Goal: Navigation & Orientation: Find specific page/section

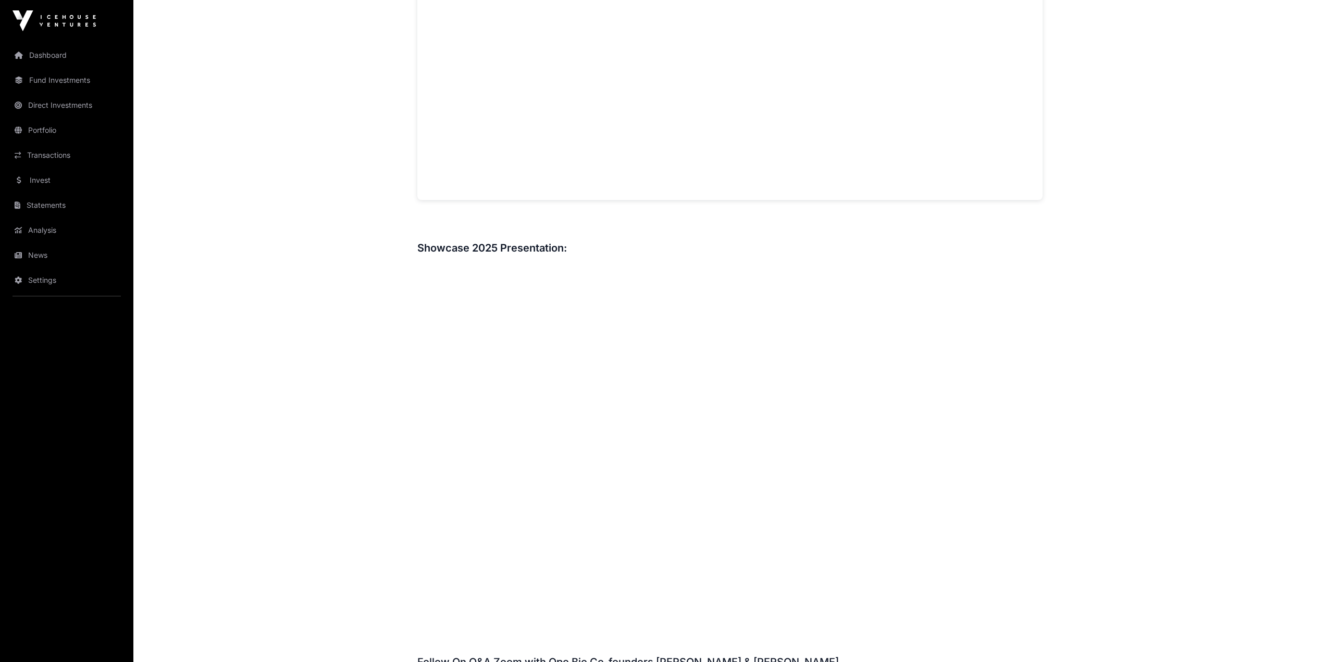
scroll to position [1250, 0]
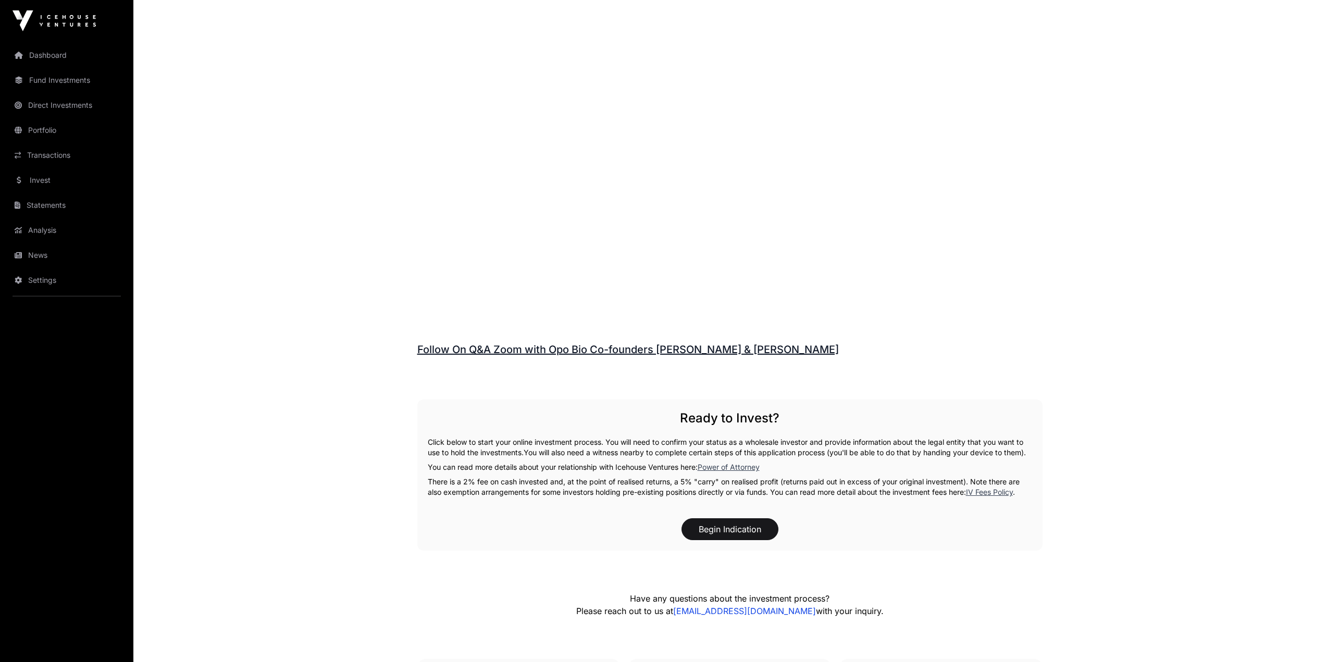
click at [22, 248] on link "News" at bounding box center [66, 255] width 117 height 23
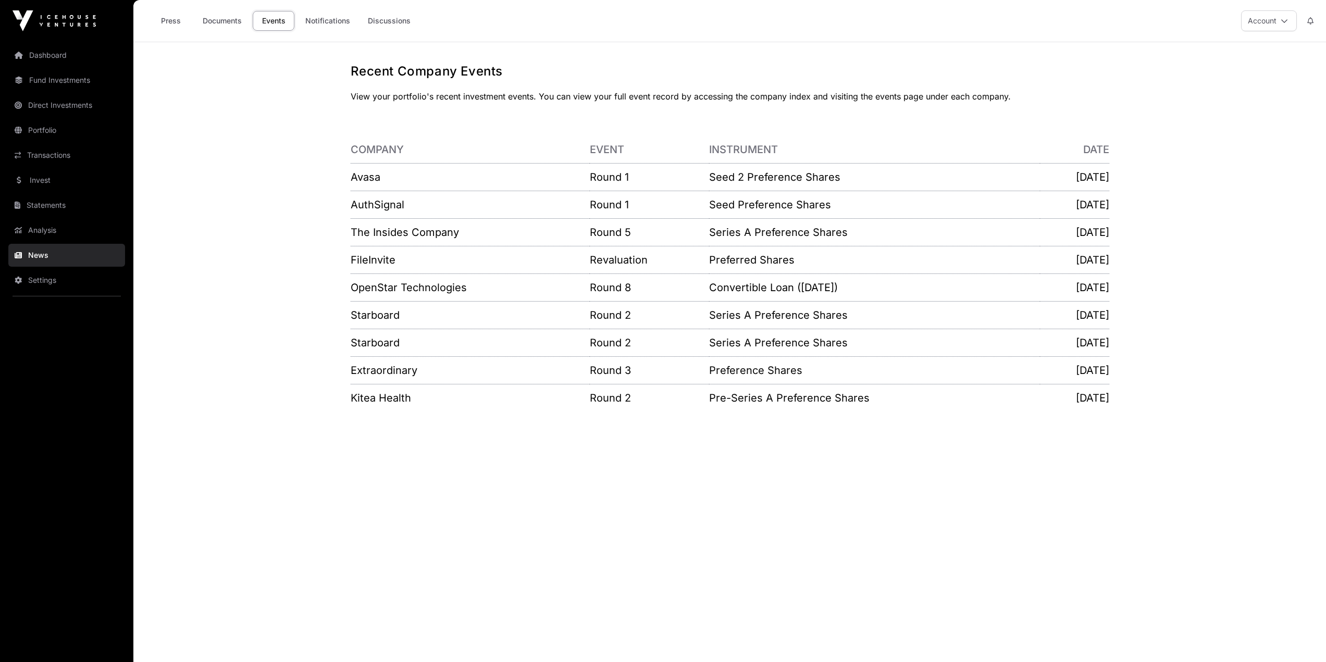
click at [39, 256] on link "News" at bounding box center [66, 255] width 117 height 23
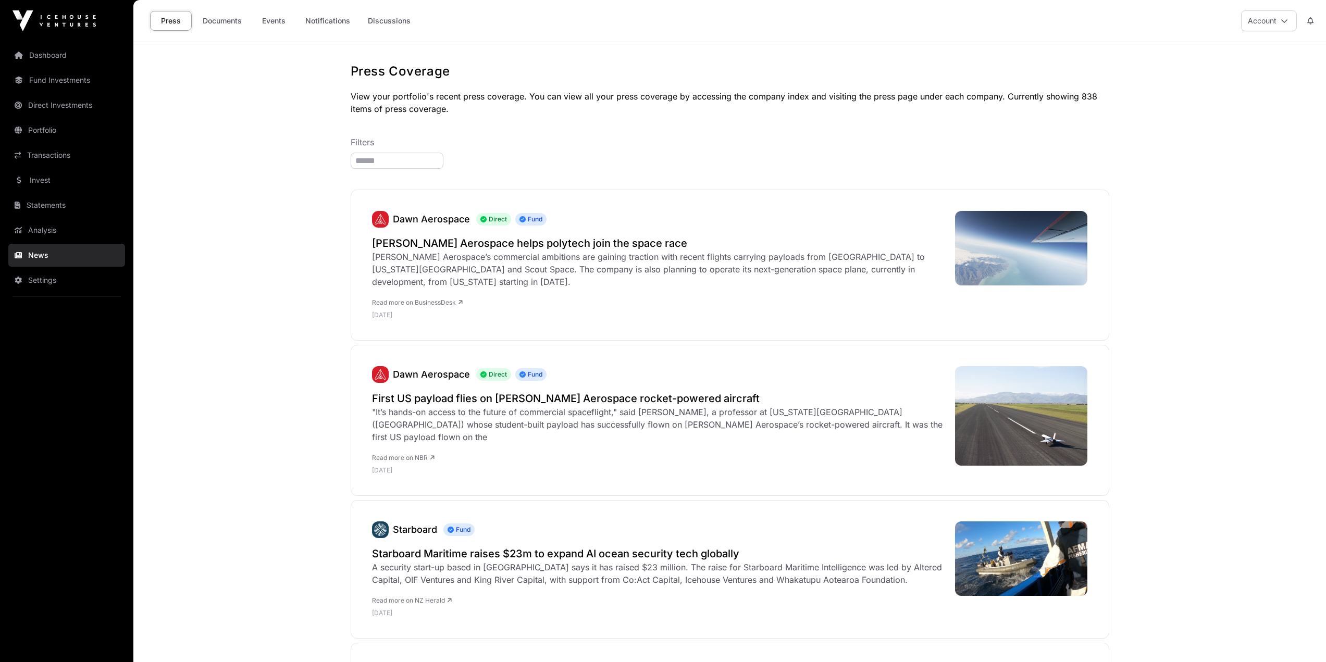
click at [55, 187] on link "Invest" at bounding box center [66, 180] width 117 height 23
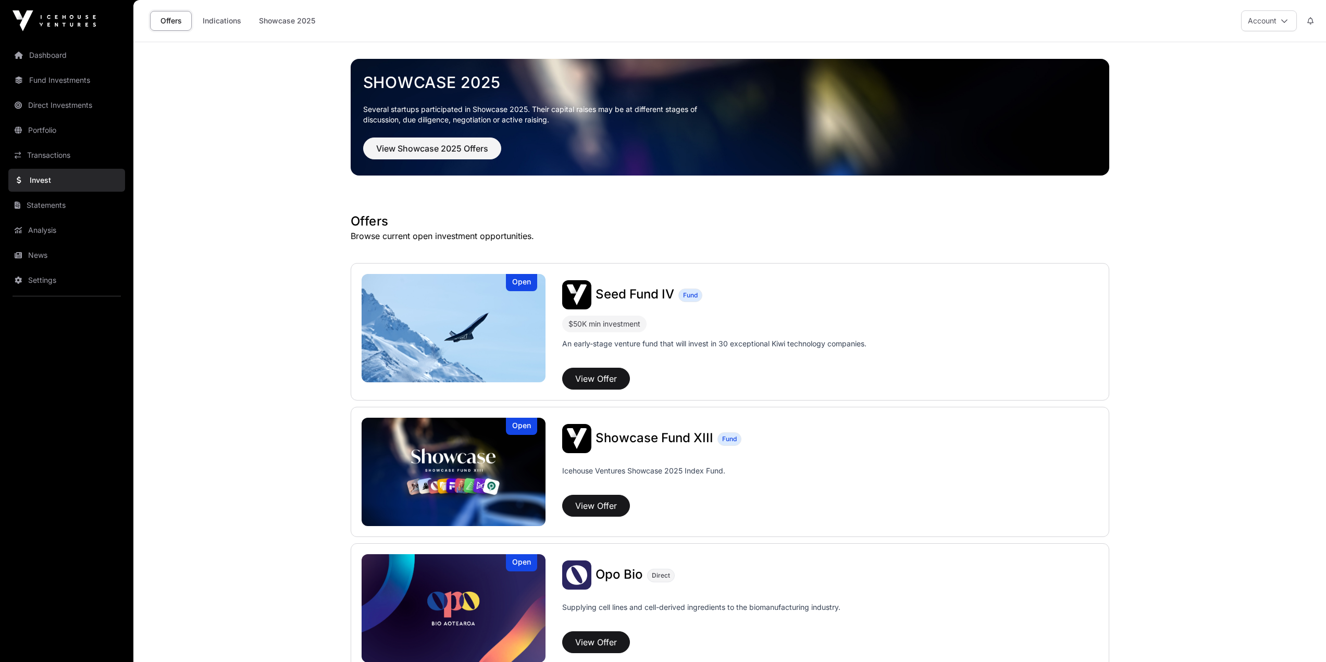
click at [52, 151] on link "Transactions" at bounding box center [66, 155] width 117 height 23
click at [42, 161] on link "Transactions" at bounding box center [66, 155] width 117 height 23
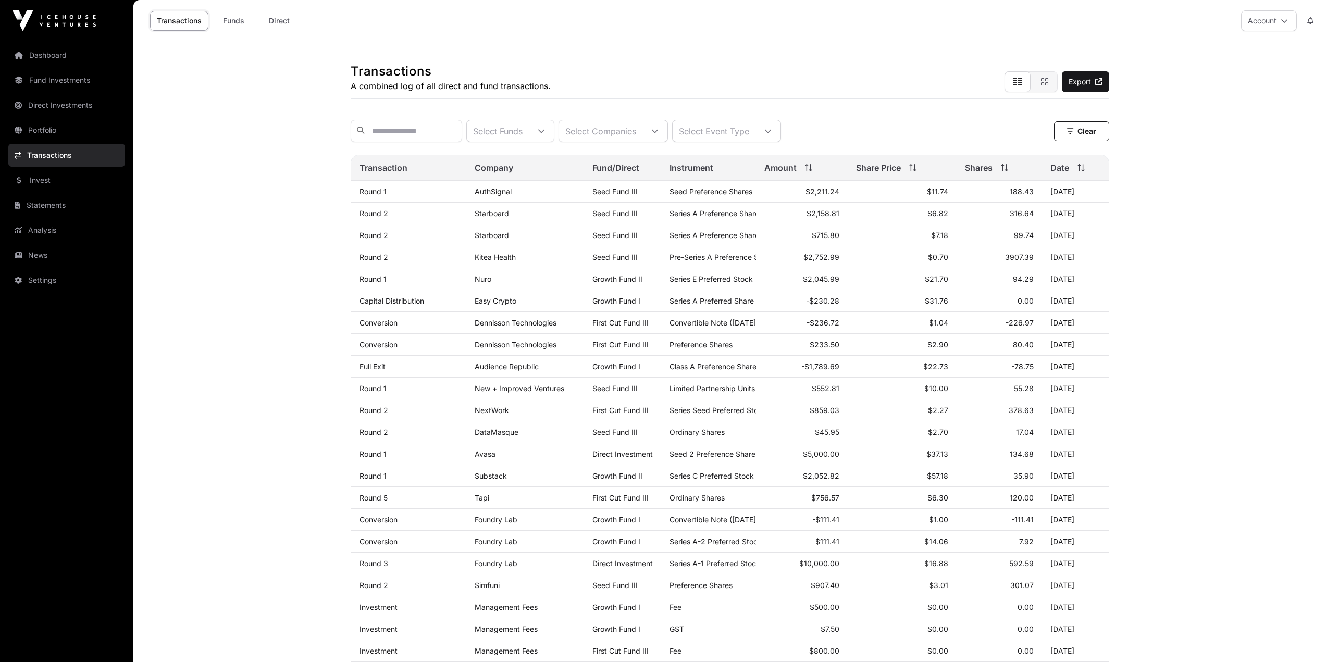
click at [43, 53] on link "Dashboard" at bounding box center [66, 55] width 117 height 23
